Goal: Task Accomplishment & Management: Complete application form

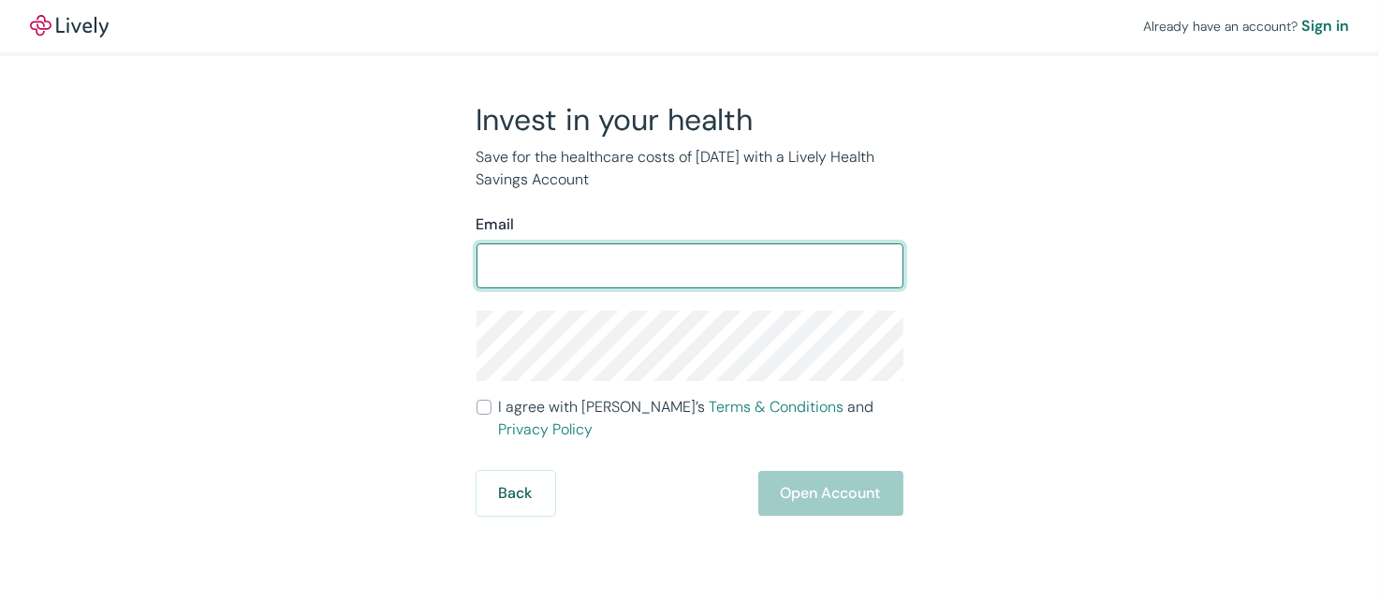
click at [700, 263] on input "Email" at bounding box center [689, 265] width 427 height 37
type input "g"
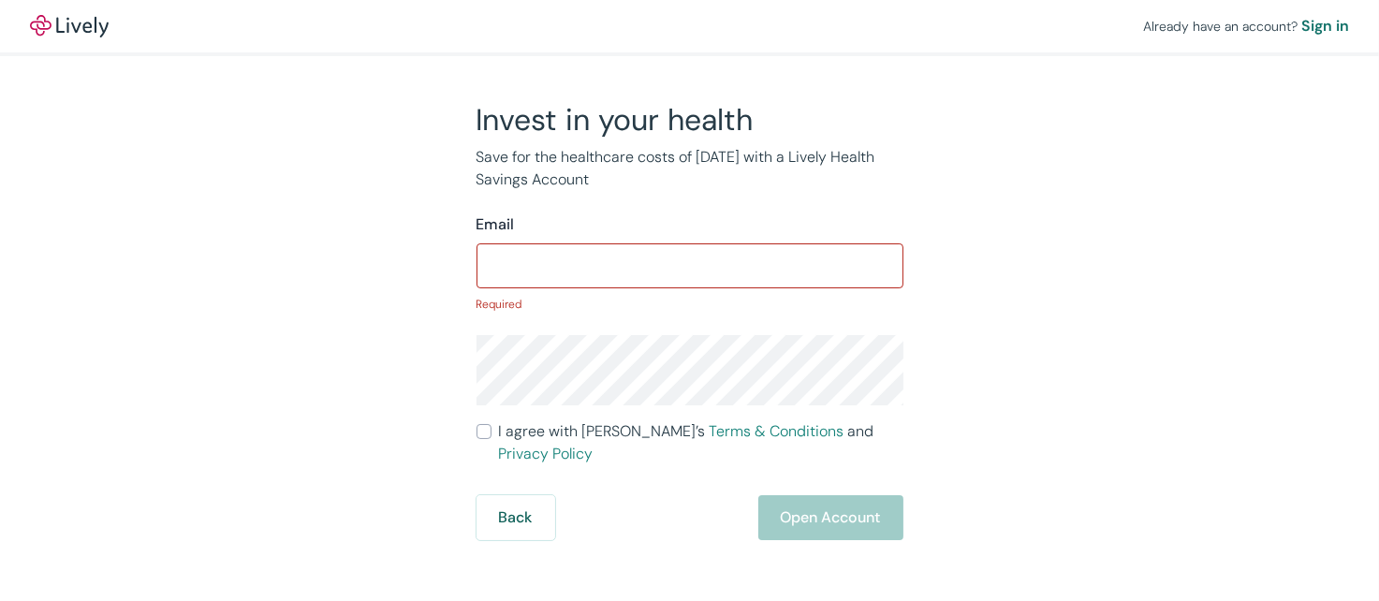
click at [1142, 451] on div "Already have an account? Sign in Invest in your health Save for the healthcare …" at bounding box center [689, 270] width 1379 height 540
click at [793, 526] on div "Back Open Account" at bounding box center [689, 517] width 427 height 45
click at [531, 511] on button "Back" at bounding box center [515, 517] width 79 height 45
